Goal: Information Seeking & Learning: Learn about a topic

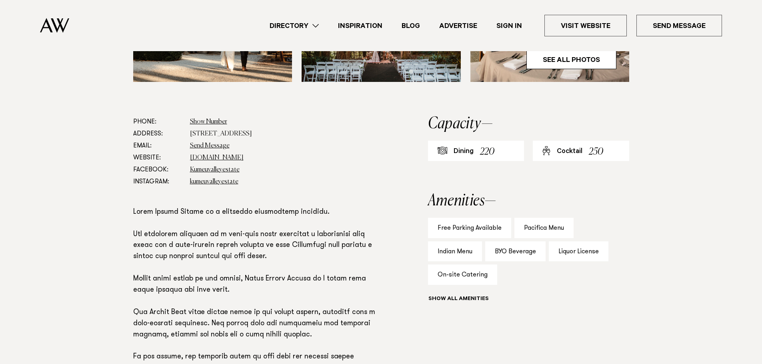
scroll to position [187, 0]
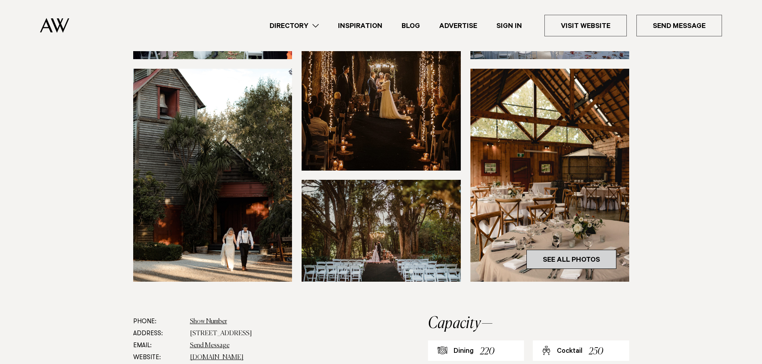
click at [578, 255] on link "See All Photos" at bounding box center [571, 259] width 90 height 19
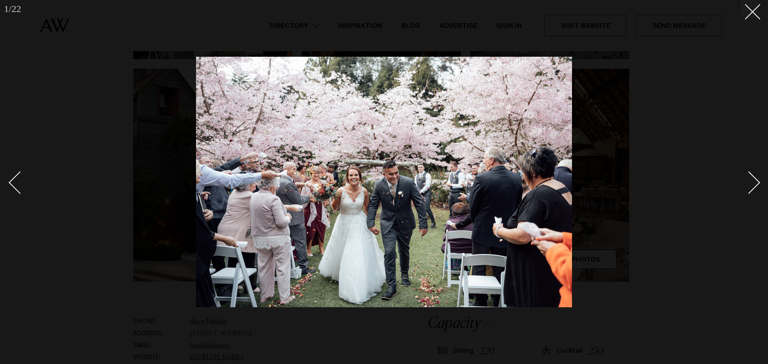
click at [752, 188] on div "Next slide" at bounding box center [749, 182] width 23 height 23
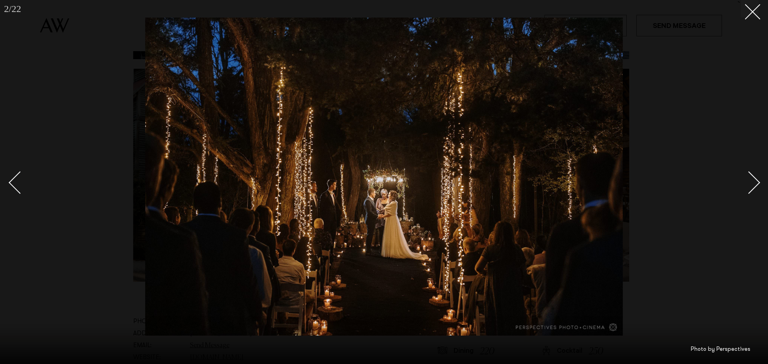
click at [752, 188] on div "Next slide" at bounding box center [749, 182] width 23 height 23
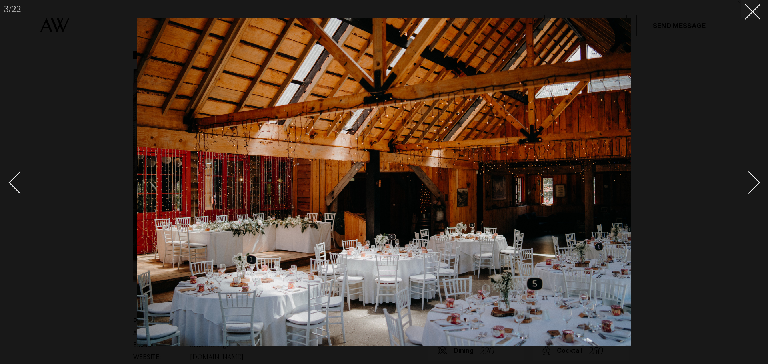
click at [752, 188] on div "Next slide" at bounding box center [749, 182] width 23 height 23
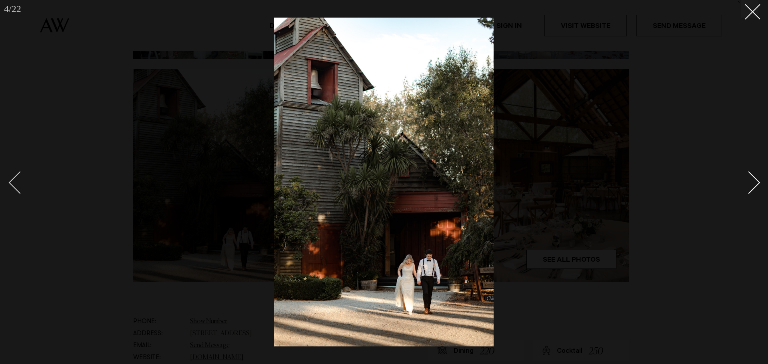
click at [13, 180] on div "Previous slide" at bounding box center [20, 182] width 23 height 23
